Goal: Complete application form

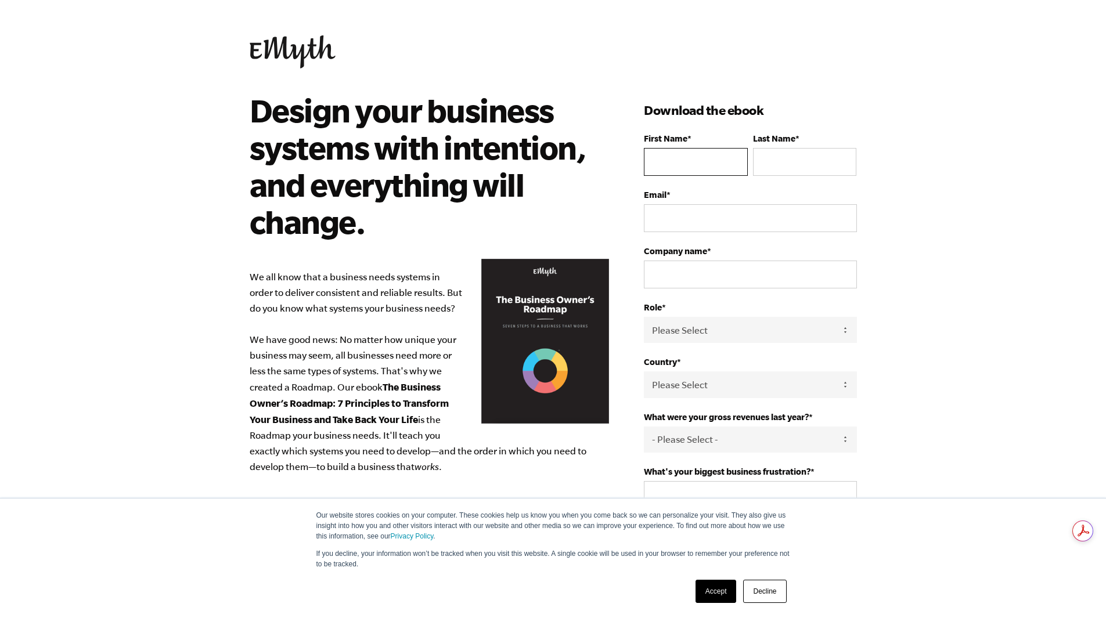
click at [687, 163] on input "First Name *" at bounding box center [695, 162] width 103 height 28
type input "[PERSON_NAME]"
click at [772, 165] on input "Last Name *" at bounding box center [804, 162] width 103 height 28
type input "Harker"
click at [723, 215] on input "Email *" at bounding box center [750, 218] width 212 height 28
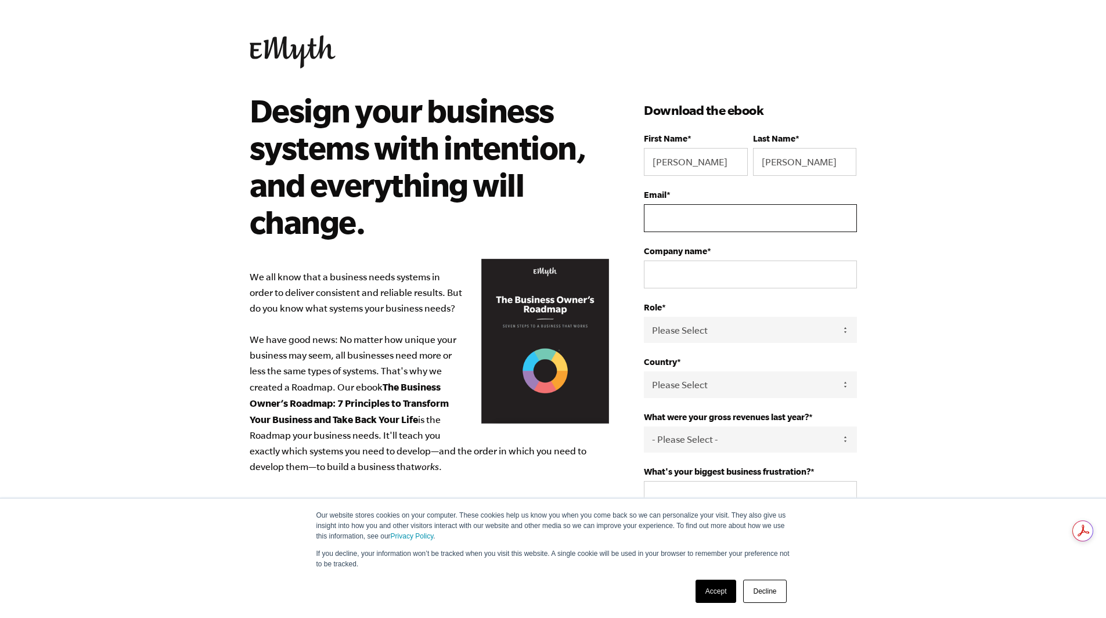
type input "harkerp@carteret.edu"
click at [699, 269] on input "Company name *" at bounding box center [750, 275] width 212 height 28
type input "Carteret Community College"
click at [698, 330] on select "Please Select Owner Partner / Co-Owner Executive Employee / Other" at bounding box center [750, 330] width 212 height 26
select select "Employee / Other"
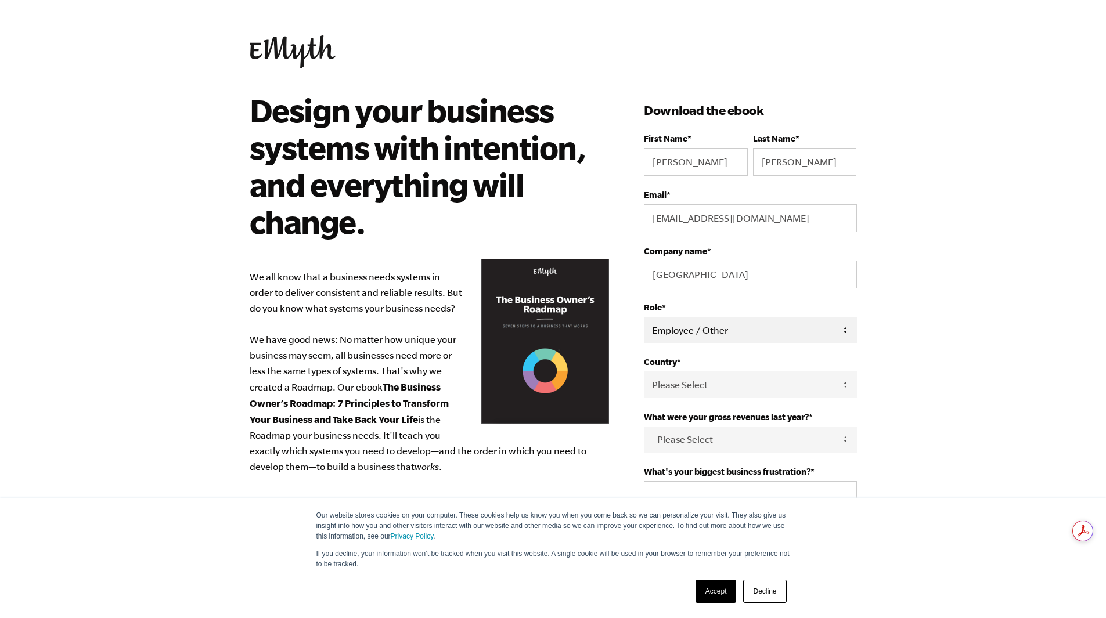
click at [644, 317] on select "Please Select Owner Partner / Co-Owner Executive Employee / Other" at bounding box center [750, 330] width 212 height 26
click at [688, 389] on select "Please Select United States Afghanistan Åland Islands Albania Algeria American …" at bounding box center [750, 385] width 212 height 26
select select "United States"
click at [644, 373] on select "Please Select United States Afghanistan Åland Islands Albania Algeria American …" at bounding box center [750, 385] width 212 height 26
click at [705, 443] on select "- Please Select - 0-75K 76-150K 151-275K 276-500K 501-750K 751-1M 1-2.5M 2.5-5M…" at bounding box center [750, 440] width 212 height 26
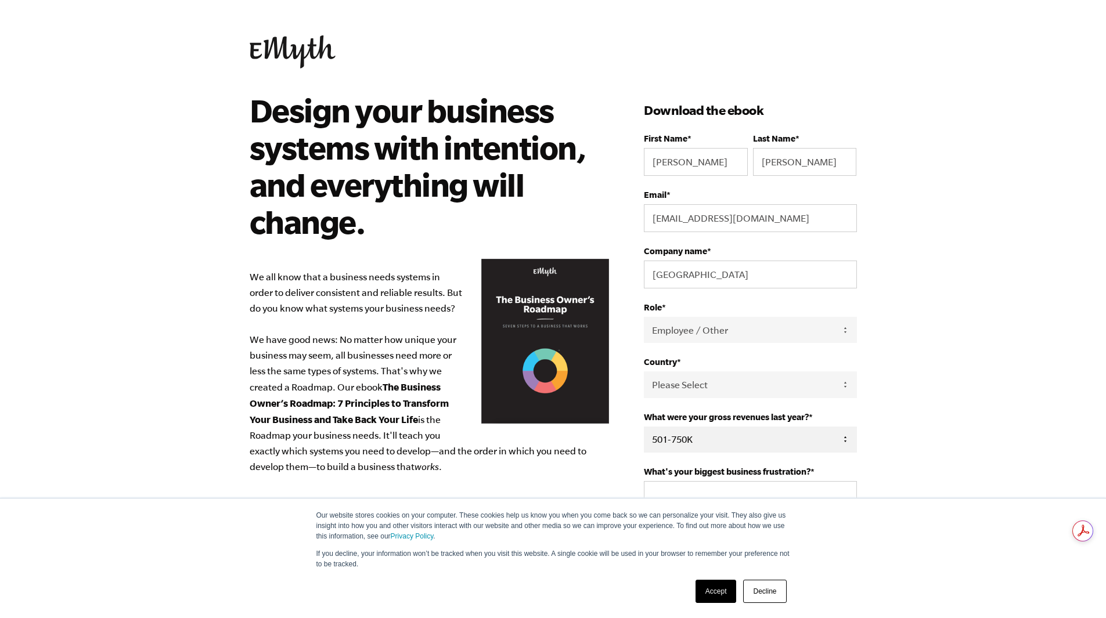
click at [644, 428] on select "- Please Select - 0-75K 76-150K 151-275K 276-500K 501-750K 751-1M 1-2.5M 2.5-5M…" at bounding box center [750, 440] width 212 height 26
click at [683, 446] on select "- Please Select - 0-75K 76-150K 151-275K 276-500K 501-750K 751-1M 1-2.5M 2.5-5M…" at bounding box center [750, 440] width 212 height 26
select select "151-275K"
click at [644, 428] on select "- Please Select - 0-75K 76-150K 151-275K 276-500K 501-750K 751-1M 1-2.5M 2.5-5M…" at bounding box center [750, 440] width 212 height 26
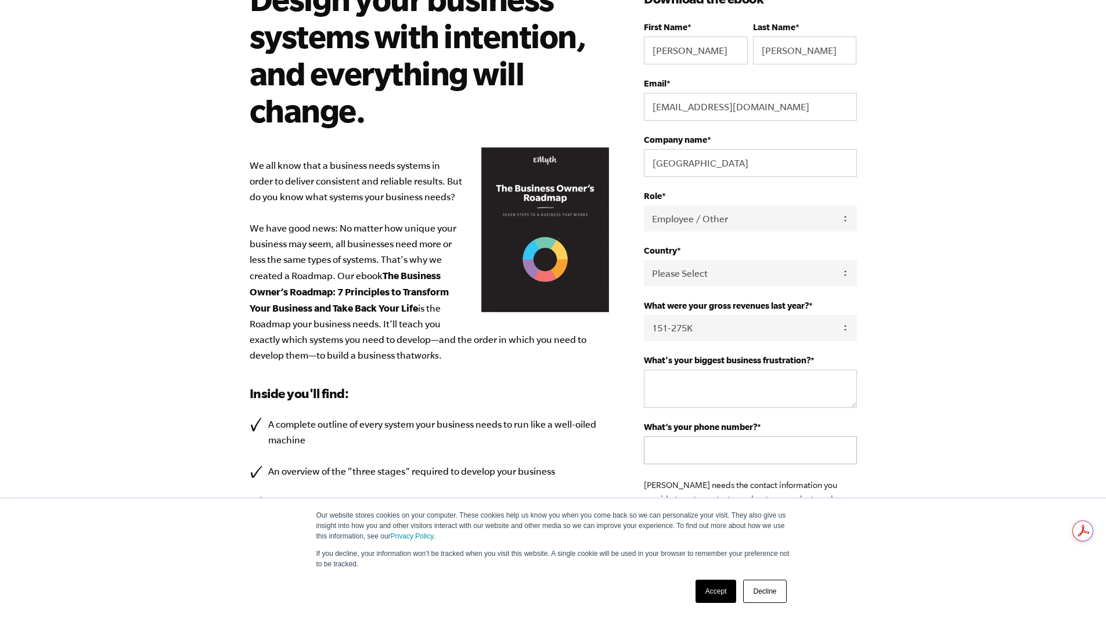
scroll to position [116, 0]
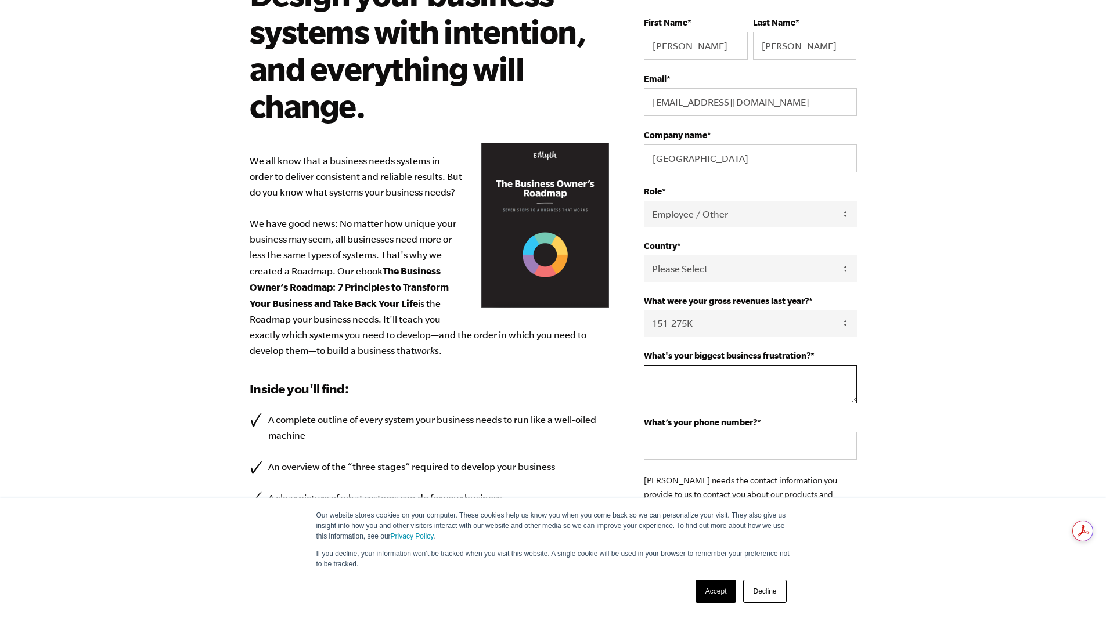
click at [662, 383] on textarea "What's your biggest business frustration? *" at bounding box center [750, 384] width 212 height 38
type textarea "Scaling and growth"
click at [690, 450] on input "What’s your phone number? *" at bounding box center [750, 446] width 212 height 28
type input "2527230052"
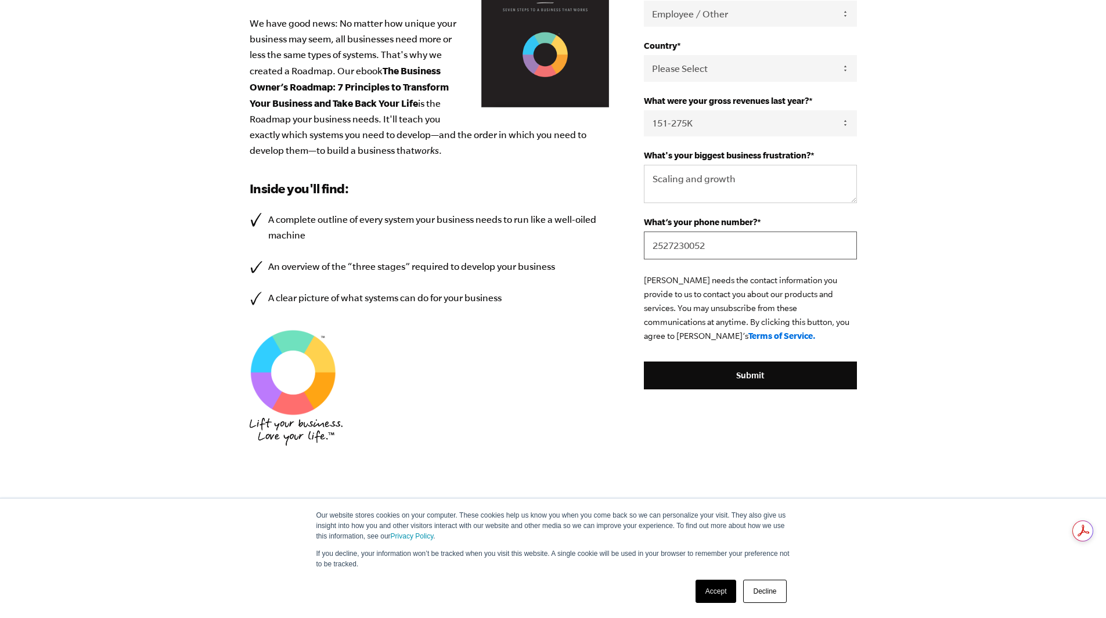
scroll to position [327, 0]
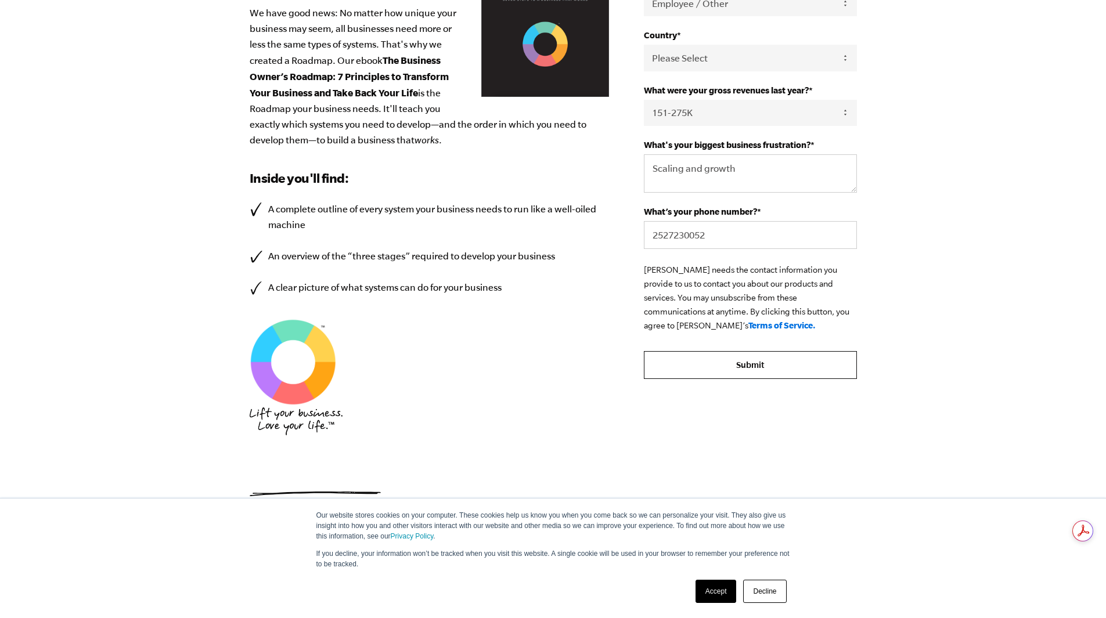
click at [758, 373] on input "Submit" at bounding box center [750, 365] width 212 height 28
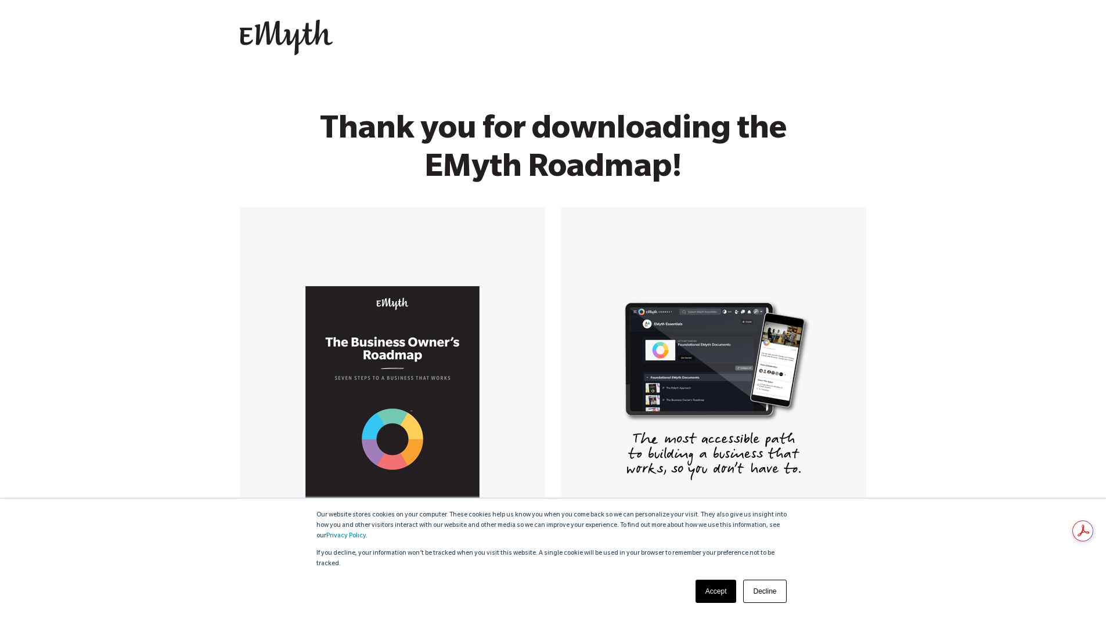
click at [701, 587] on link "Accept" at bounding box center [715, 591] width 41 height 23
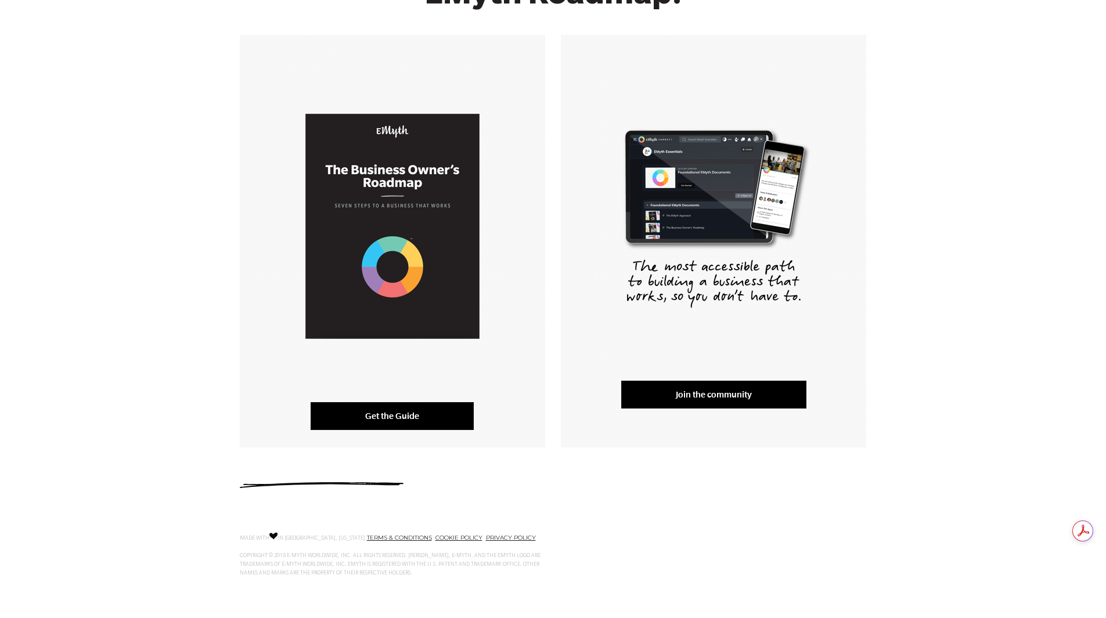
click at [388, 409] on link "Get the Guide" at bounding box center [392, 416] width 163 height 28
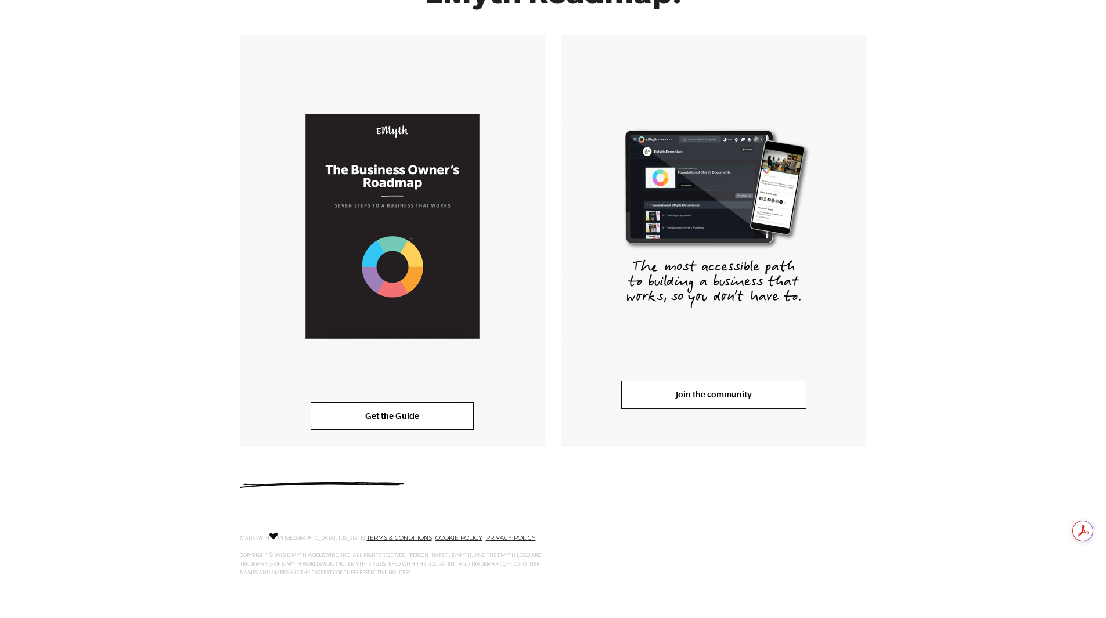
click at [698, 391] on link "Join the community" at bounding box center [713, 395] width 185 height 28
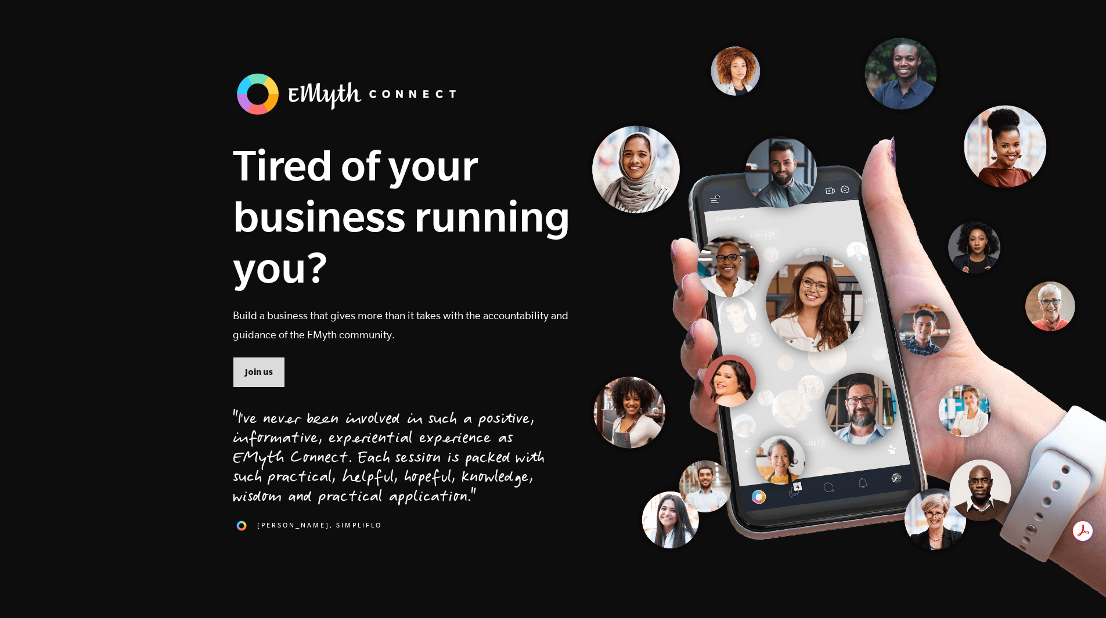
click at [252, 370] on span "Join us" at bounding box center [259, 372] width 28 height 13
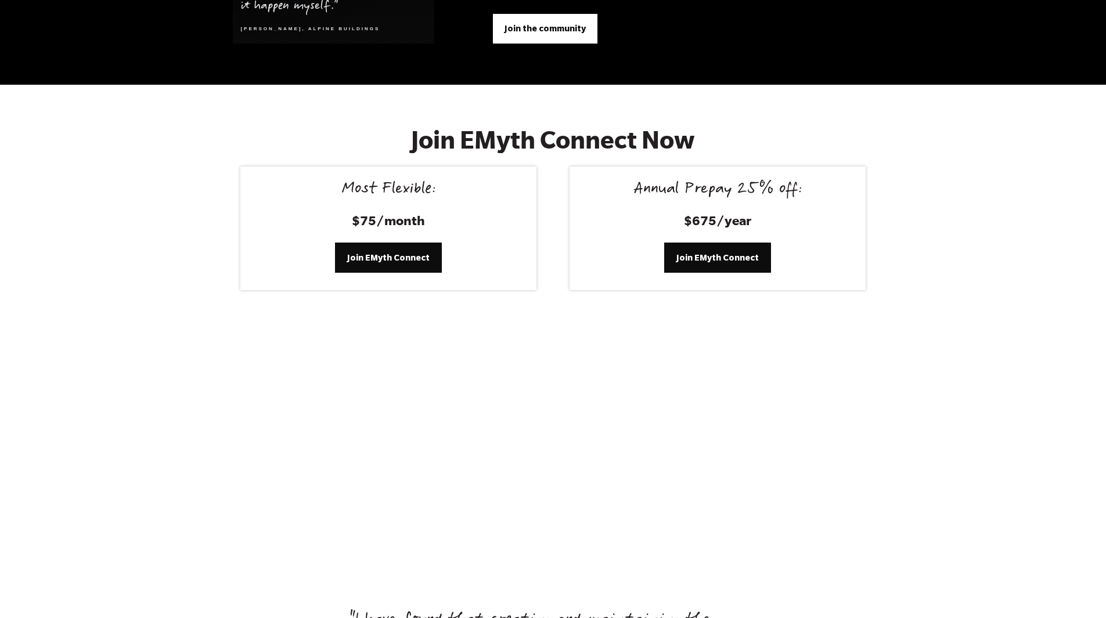
scroll to position [4786, 0]
